Goal: Task Accomplishment & Management: Manage account settings

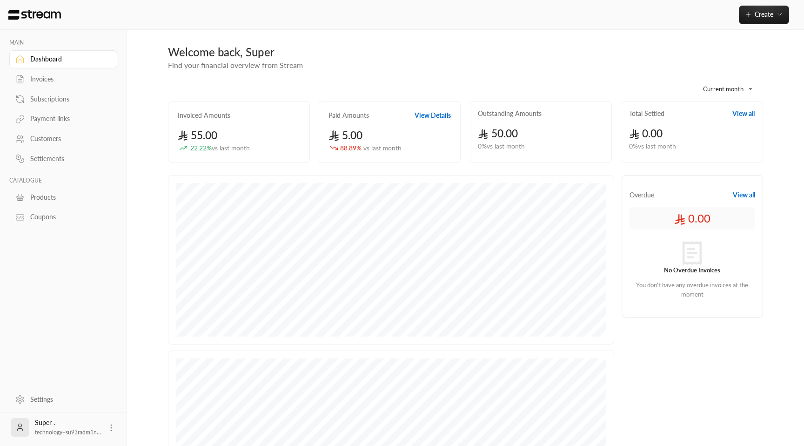
click at [47, 96] on div "Subscriptions" at bounding box center [67, 98] width 75 height 9
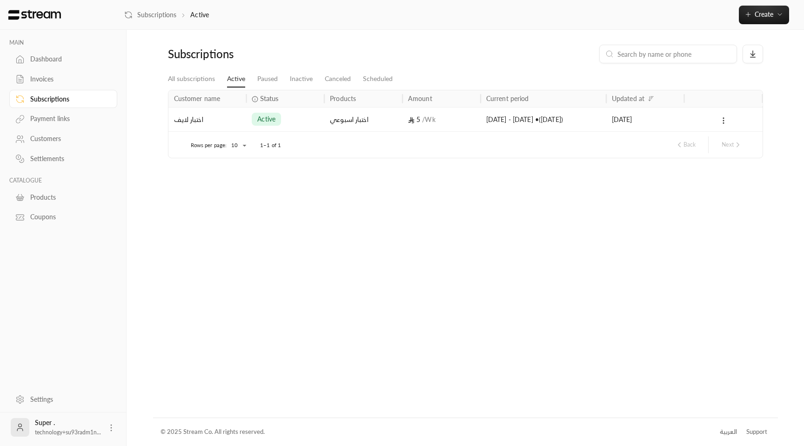
click at [359, 121] on div "اختبار اسبوعي" at bounding box center [363, 120] width 67 height 24
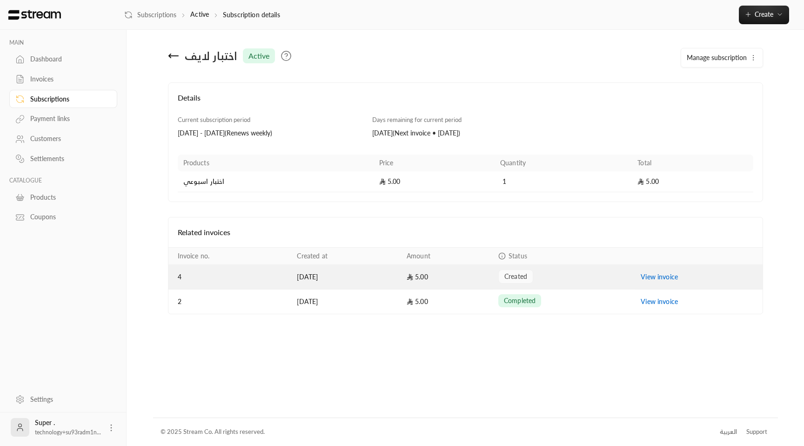
click at [648, 279] on link "View invoice" at bounding box center [659, 277] width 37 height 8
